Goal: Task Accomplishment & Management: Manage account settings

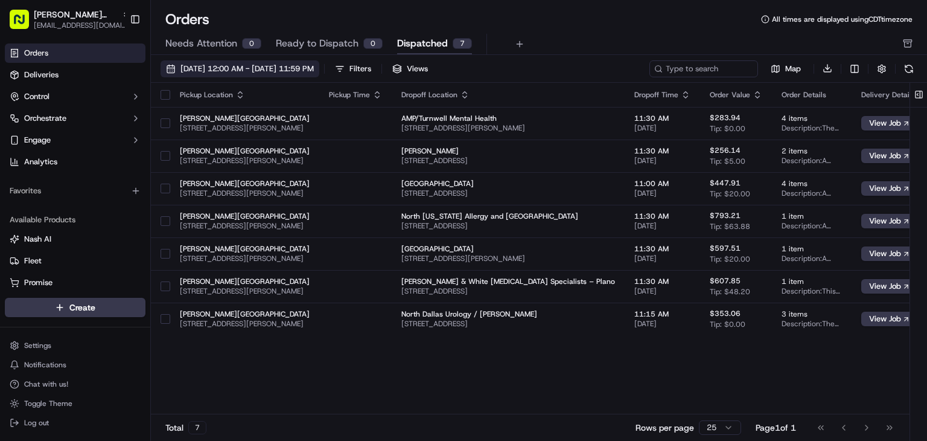
click at [261, 71] on span "[DATE] 12:00 AM - [DATE] 11:59 PM" at bounding box center [246, 68] width 133 height 11
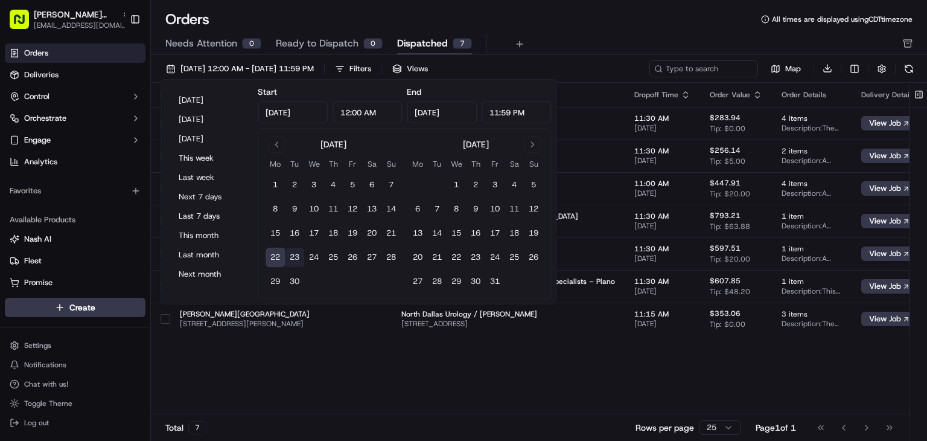
click at [296, 255] on button "23" at bounding box center [294, 256] width 19 height 19
type input "[DATE]"
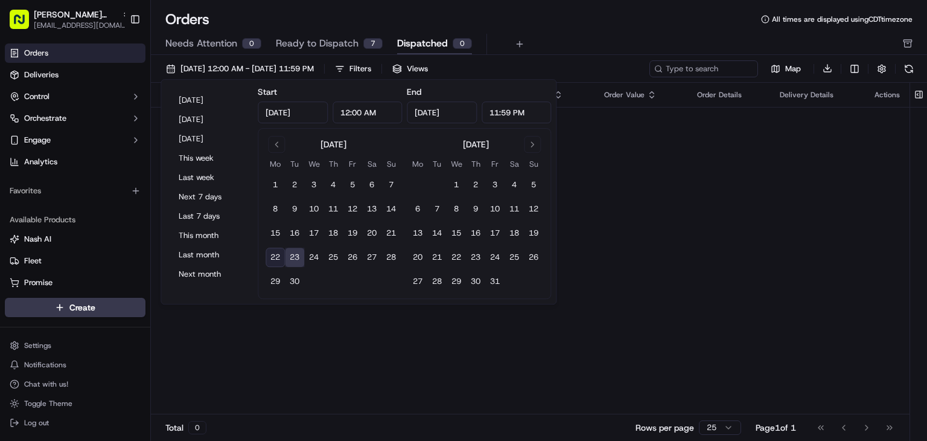
click at [298, 314] on div "Pickup Location Pickup Time Dropoff Location Dropoff Time Order Value Order Det…" at bounding box center [530, 249] width 759 height 332
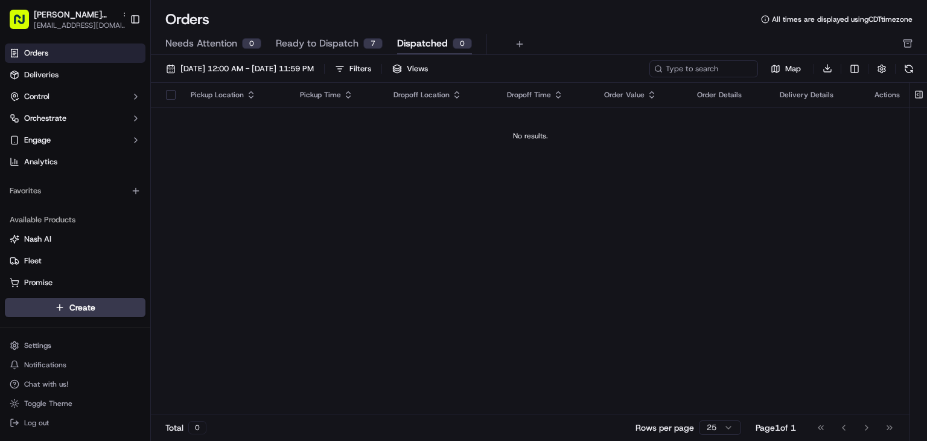
click at [295, 40] on span "Ready to Dispatch" at bounding box center [317, 43] width 83 height 14
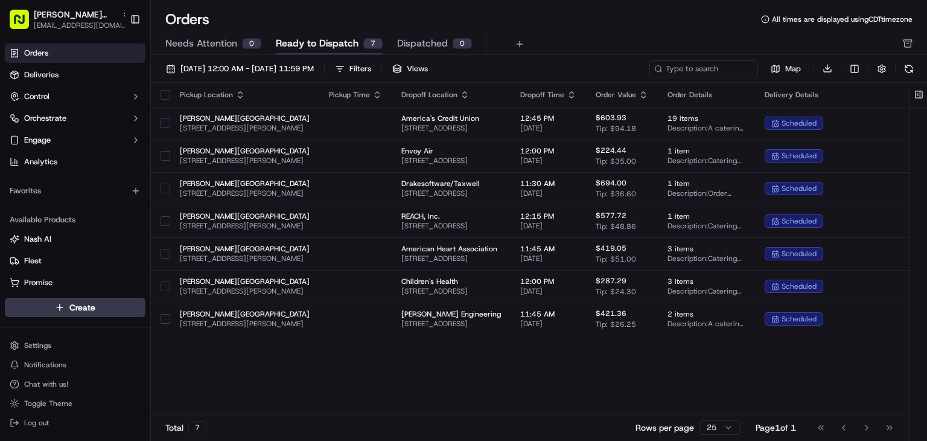
click at [170, 98] on button "button" at bounding box center [166, 95] width 10 height 10
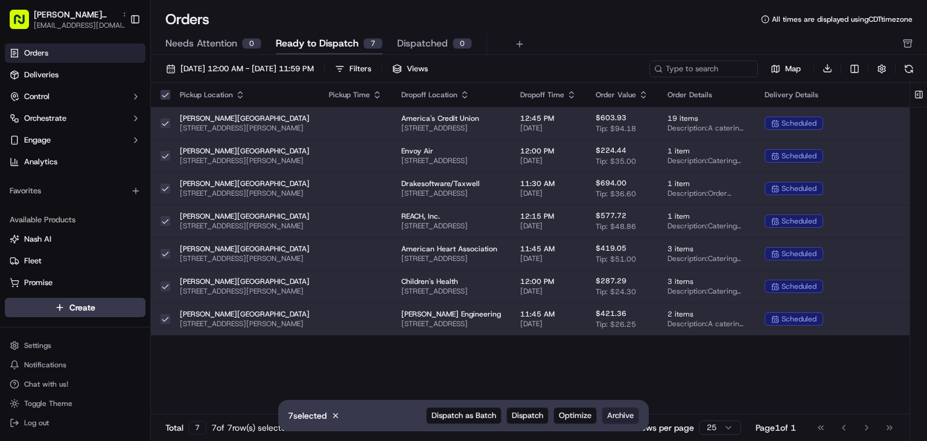
click at [611, 419] on span "Archive" at bounding box center [620, 415] width 27 height 11
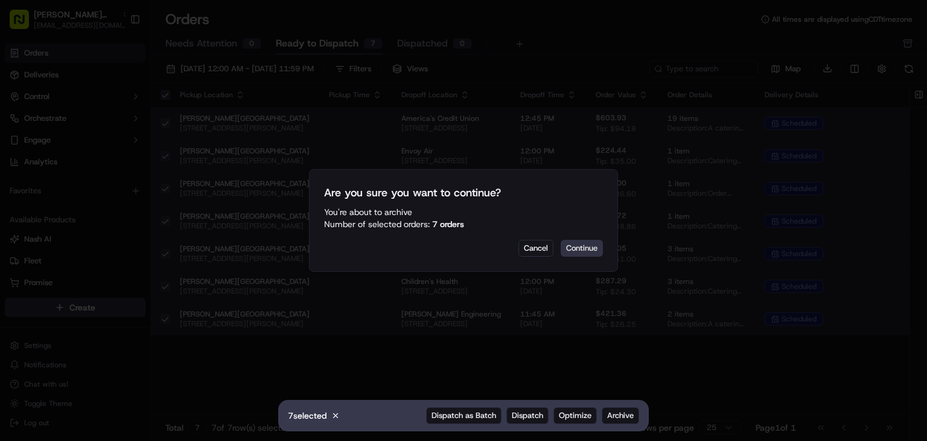
click at [578, 250] on button "Continue" at bounding box center [582, 248] width 42 height 17
